Goal: Find specific page/section: Find specific page/section

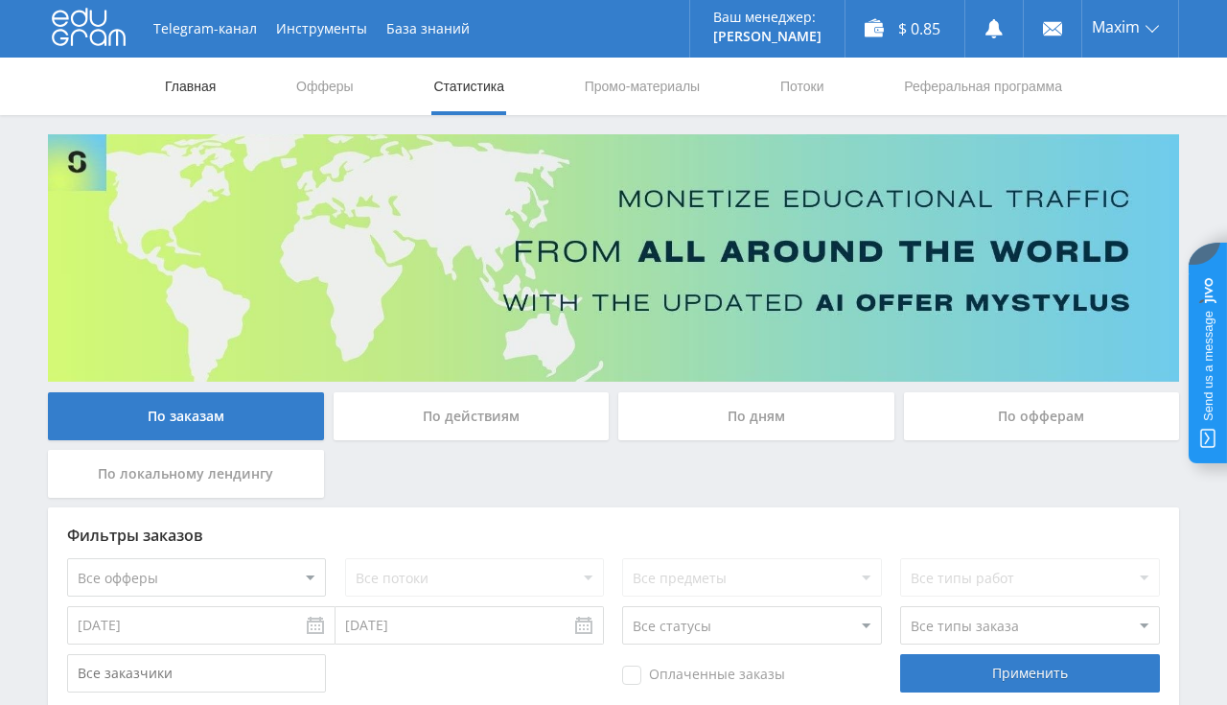
click at [213, 84] on link "Главная" at bounding box center [190, 87] width 55 height 58
click at [188, 86] on link "Главная" at bounding box center [190, 87] width 55 height 58
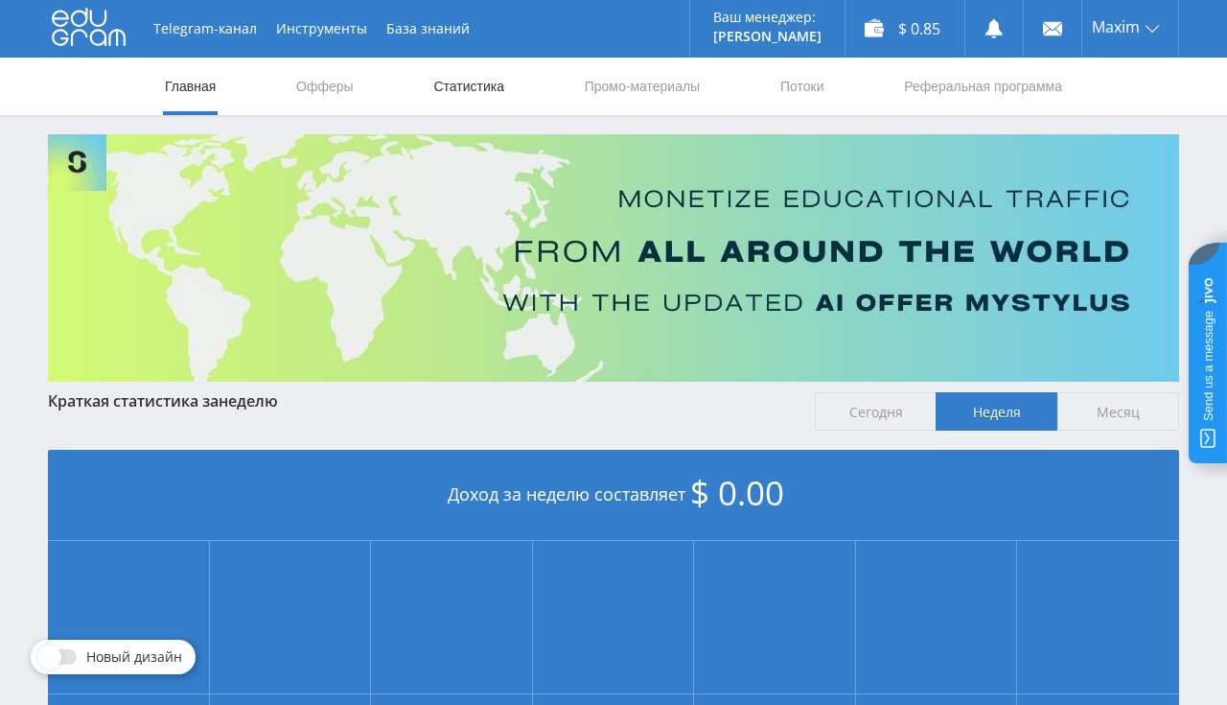
click at [475, 98] on link "Статистика" at bounding box center [469, 87] width 75 height 58
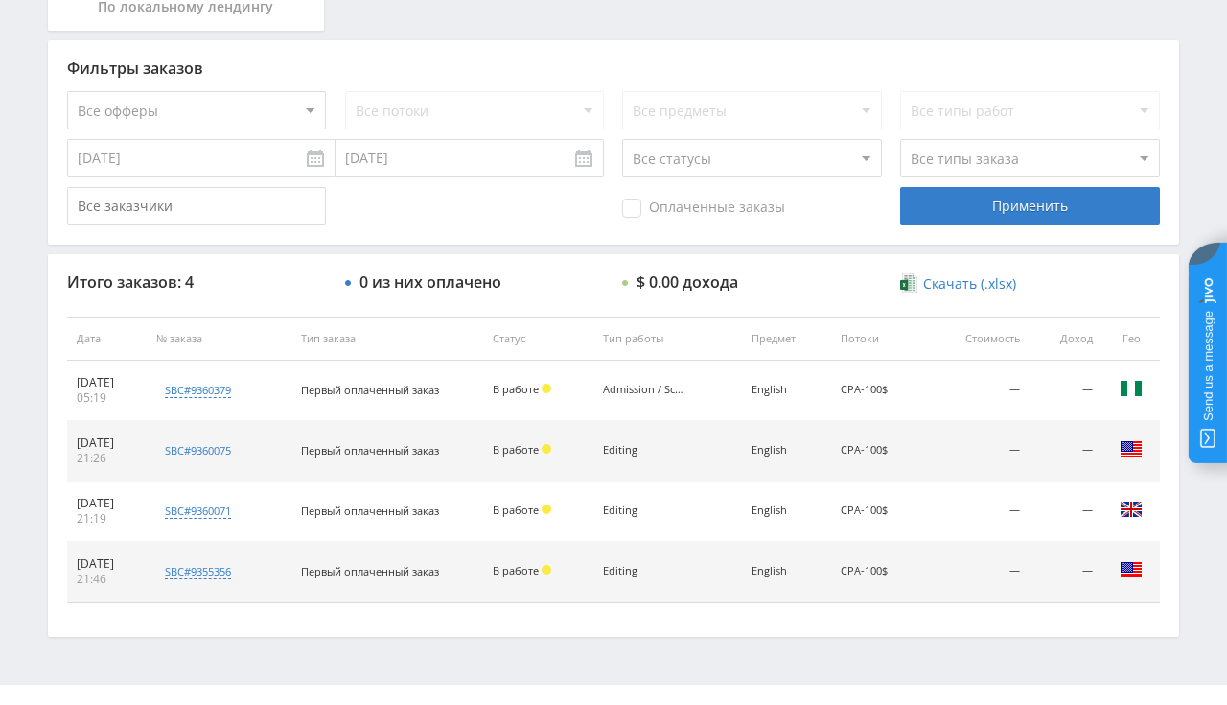
scroll to position [483, 0]
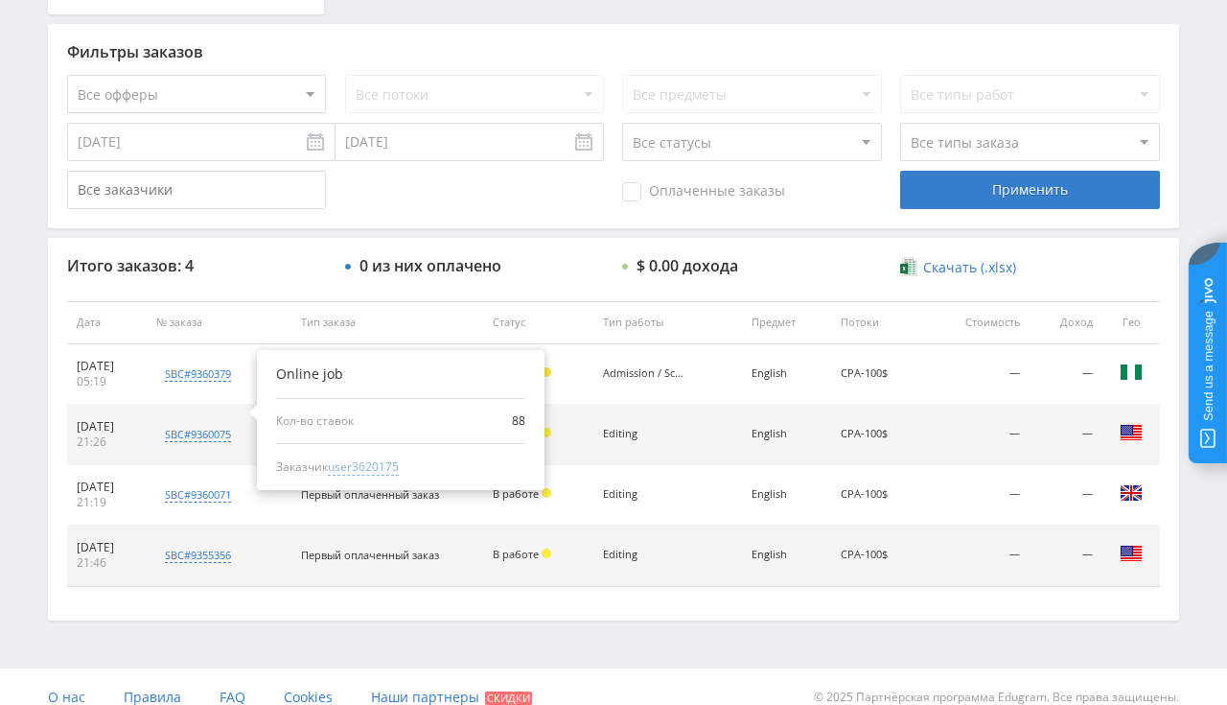
click at [385, 465] on span "user3620175" at bounding box center [363, 466] width 71 height 17
type input "13.08.2024"
type input "user3620175"
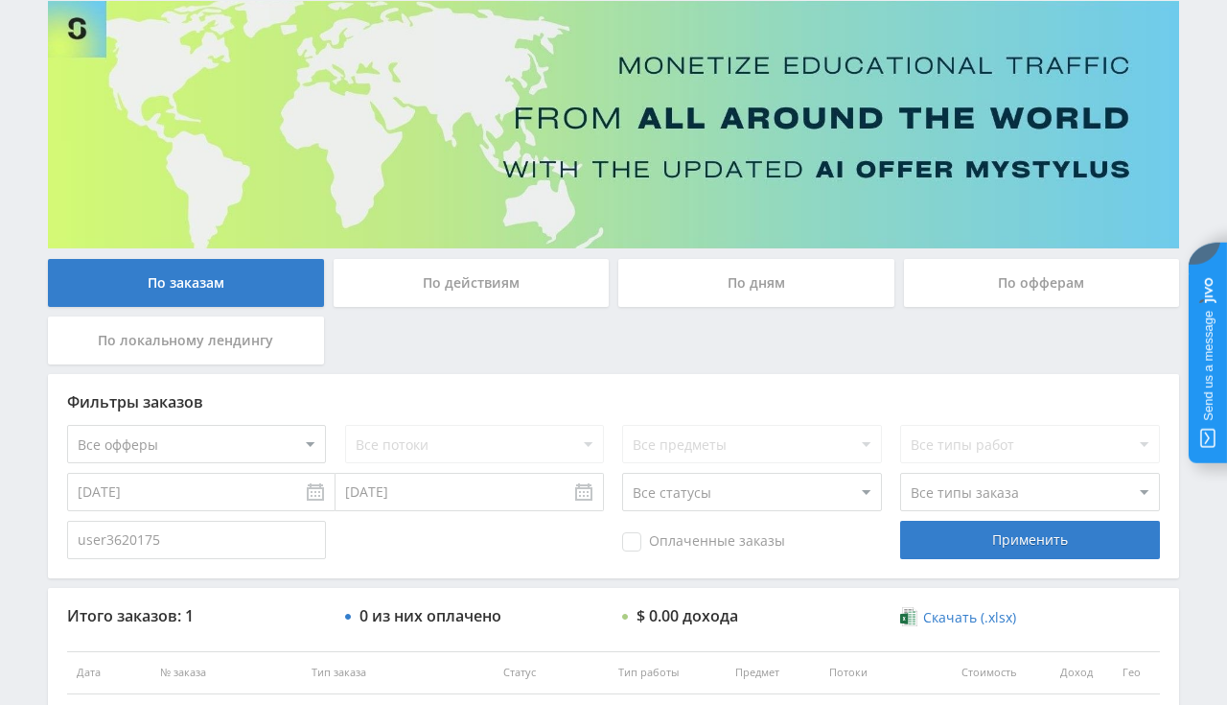
scroll to position [0, 0]
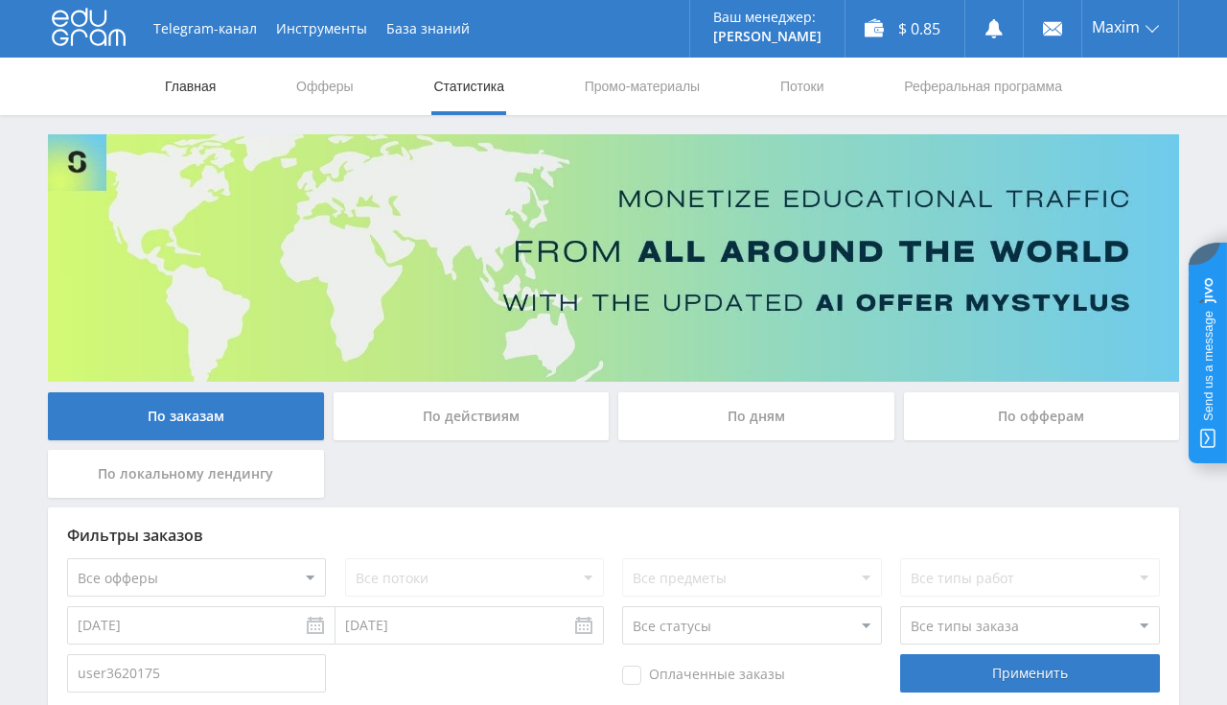
click at [209, 93] on link "Главная" at bounding box center [190, 87] width 55 height 58
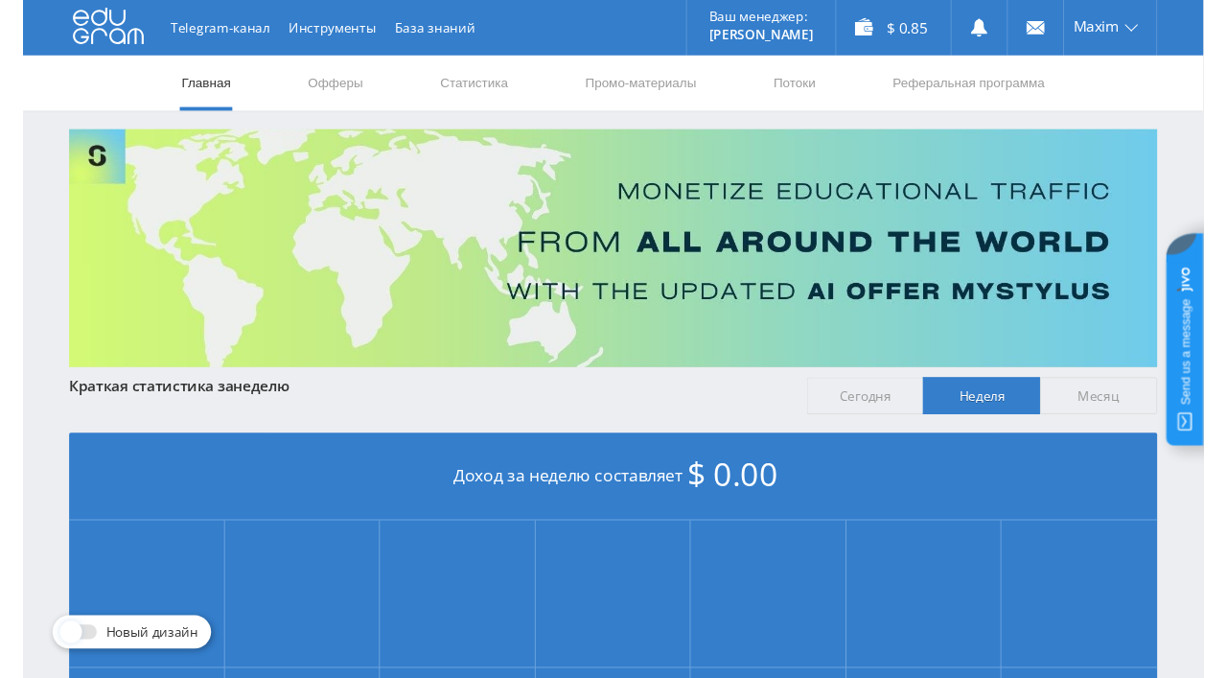
scroll to position [405, 0]
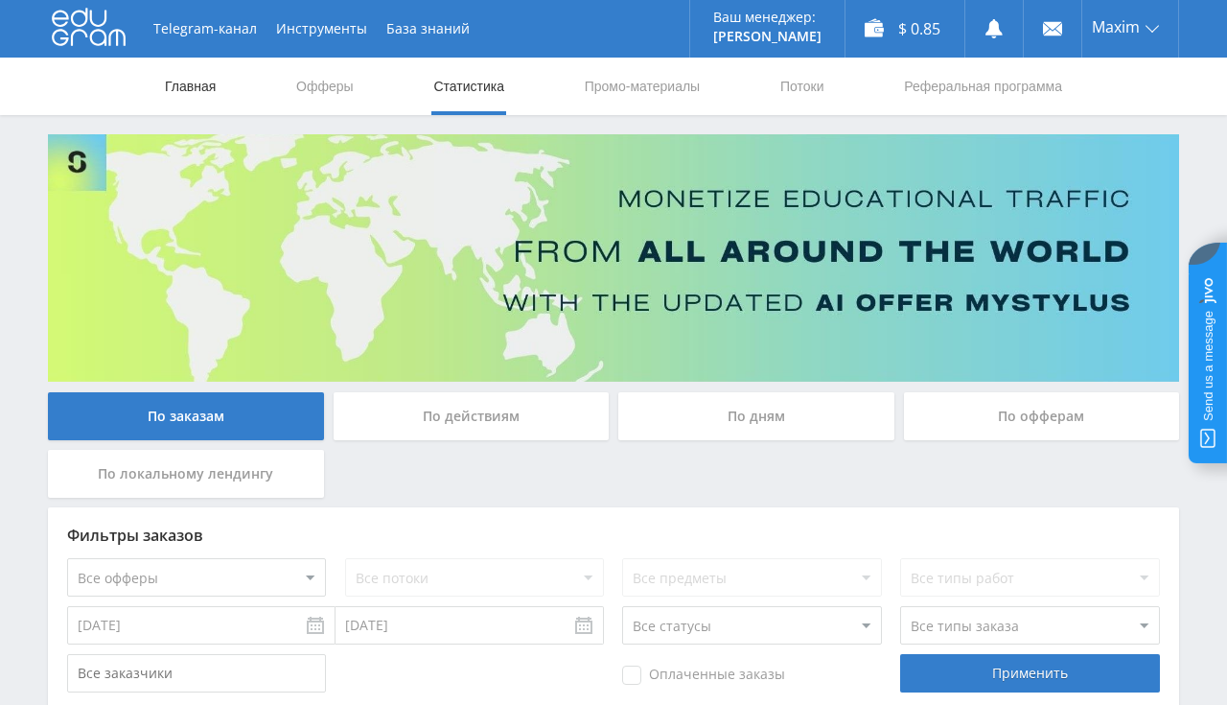
click at [199, 82] on link "Главная" at bounding box center [190, 87] width 55 height 58
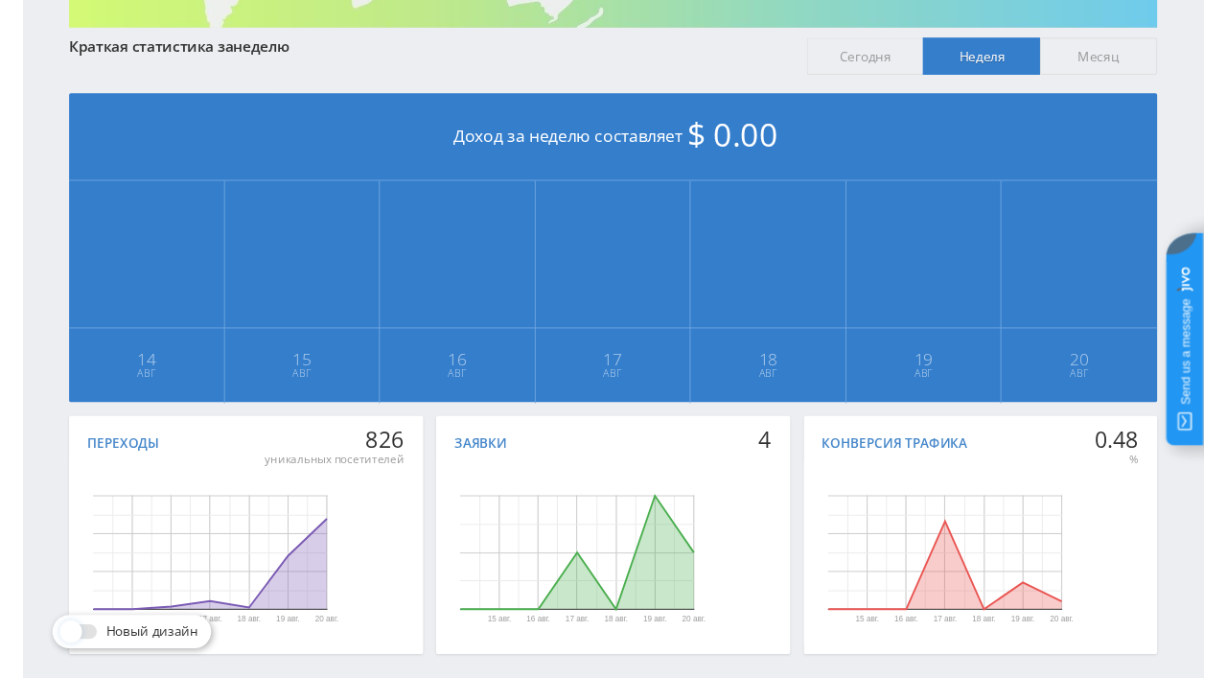
scroll to position [433, 0]
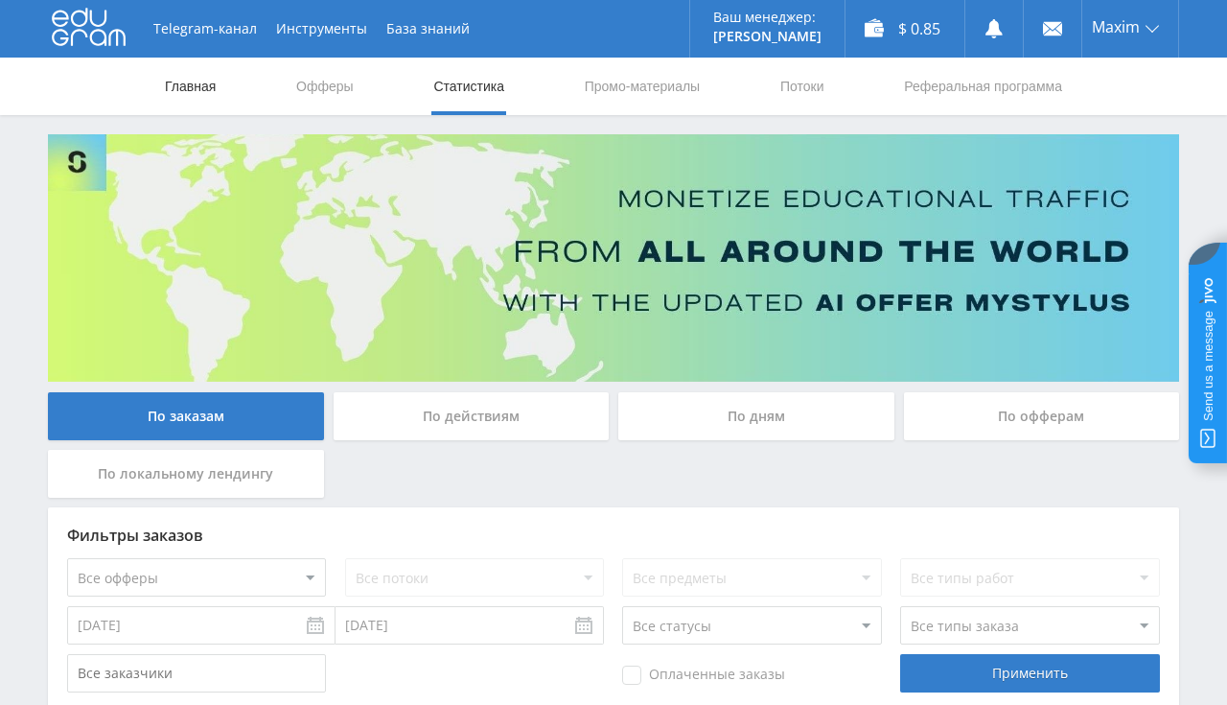
click at [195, 91] on link "Главная" at bounding box center [190, 87] width 55 height 58
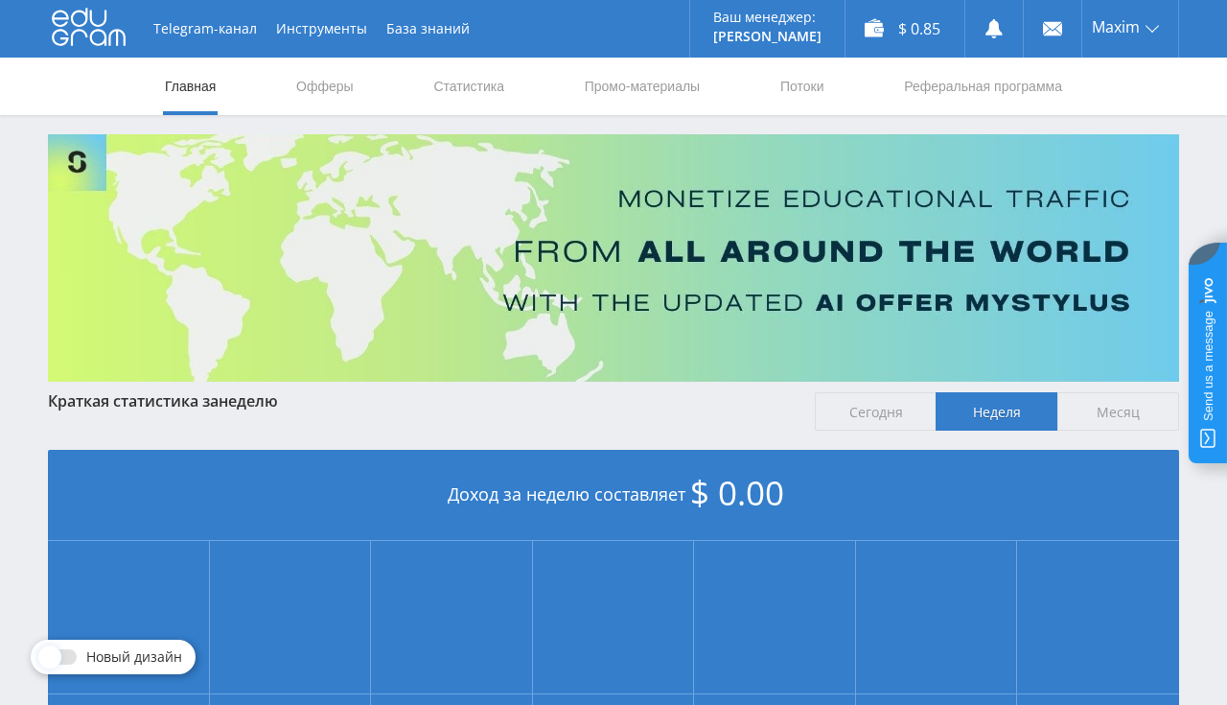
scroll to position [405, 0]
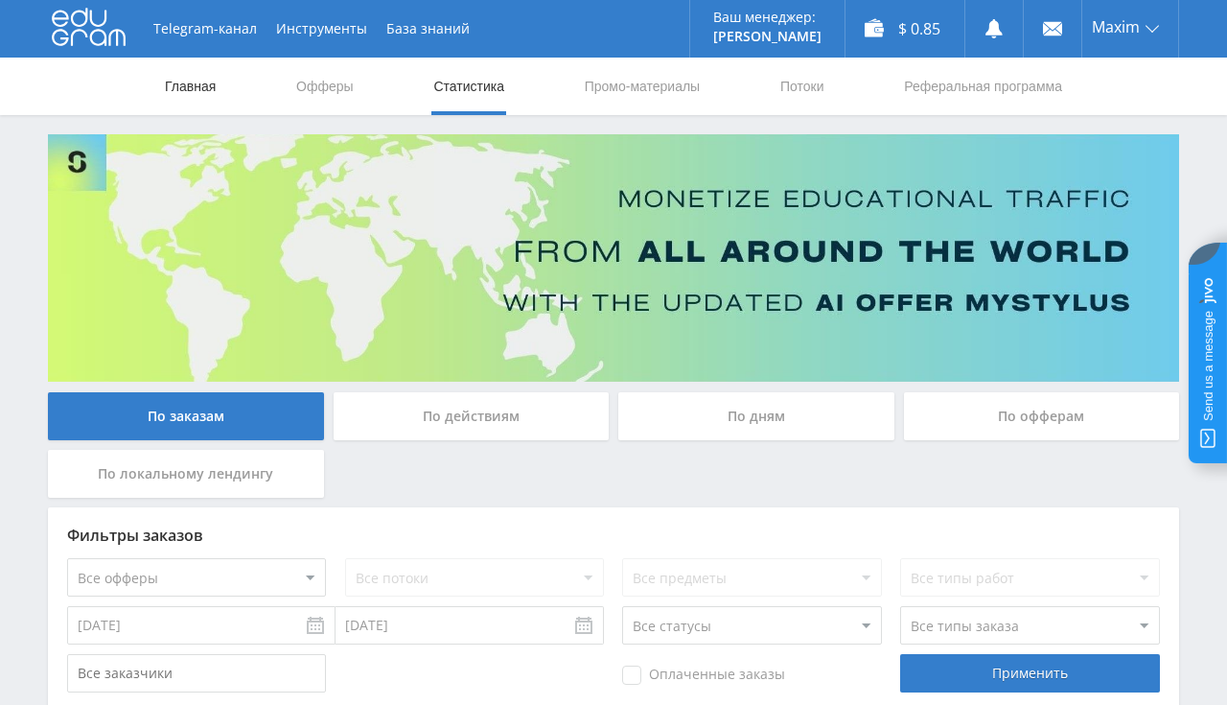
click at [195, 83] on link "Главная" at bounding box center [190, 87] width 55 height 58
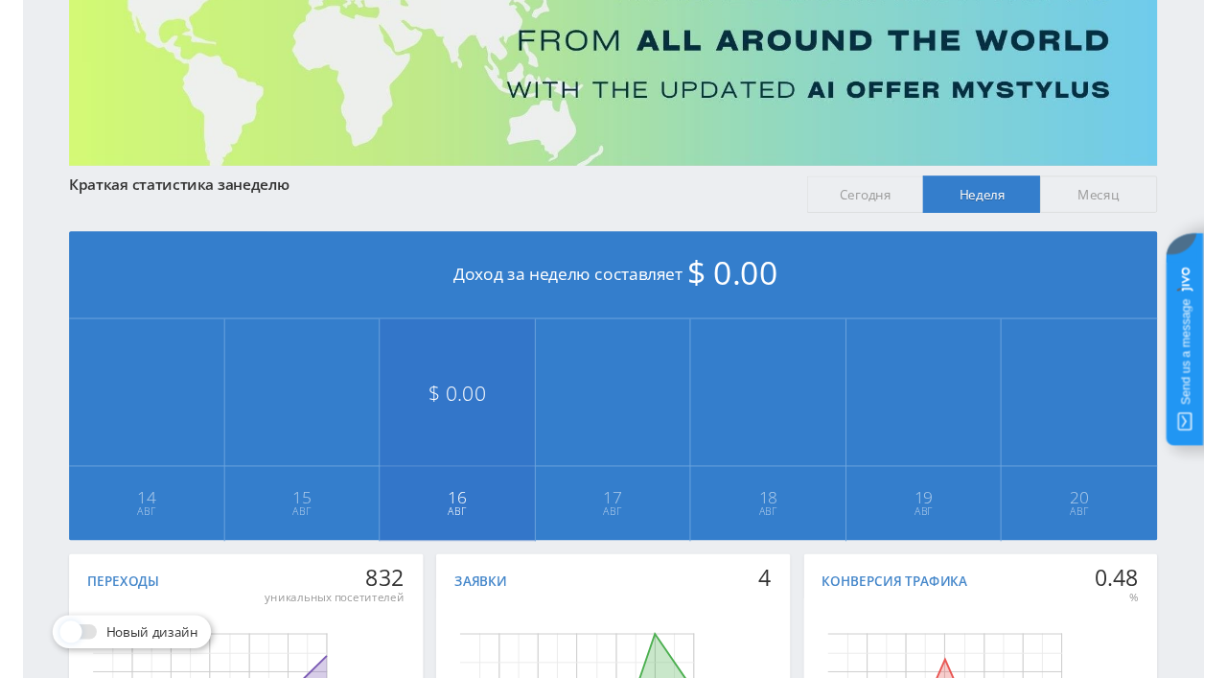
scroll to position [129, 0]
